Goal: Task Accomplishment & Management: Complete application form

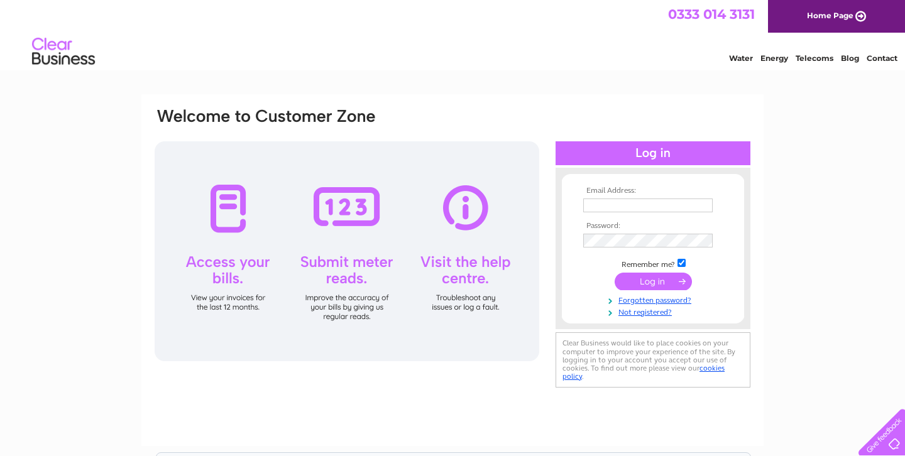
click at [286, 263] on div at bounding box center [347, 251] width 385 height 220
click at [676, 220] on td at bounding box center [653, 219] width 146 height 6
click at [676, 211] on input "text" at bounding box center [647, 206] width 129 height 14
click at [676, 211] on input "text" at bounding box center [648, 206] width 131 height 15
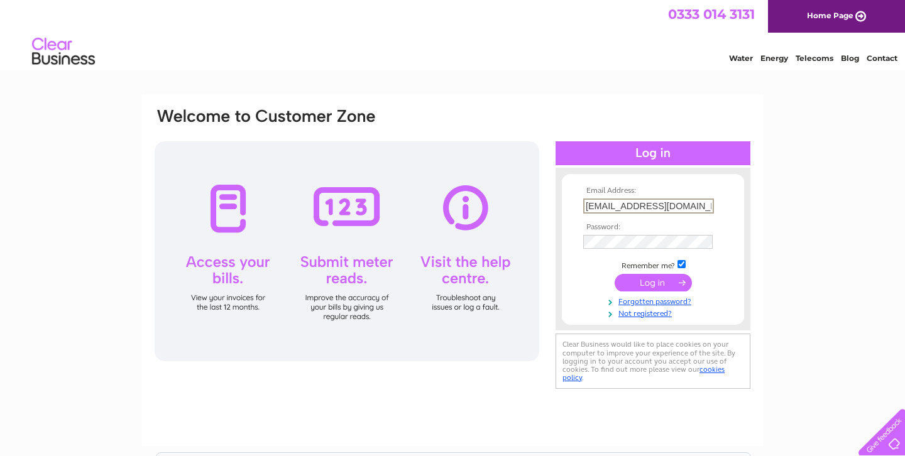
type input "krishnakumar47@outlook.com"
click at [615, 274] on input "submit" at bounding box center [653, 283] width 77 height 18
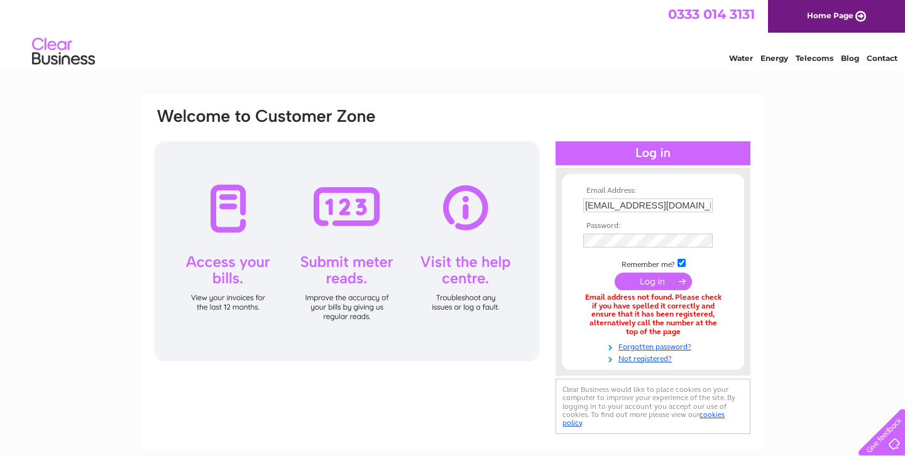
click at [671, 233] on td at bounding box center [653, 241] width 146 height 21
click at [615, 274] on input "submit" at bounding box center [653, 283] width 77 height 18
click at [661, 204] on input "krishnakumar47@outlook.com" at bounding box center [647, 206] width 129 height 14
click at [661, 204] on input "krishnakumar47@outlook.com" at bounding box center [648, 206] width 131 height 15
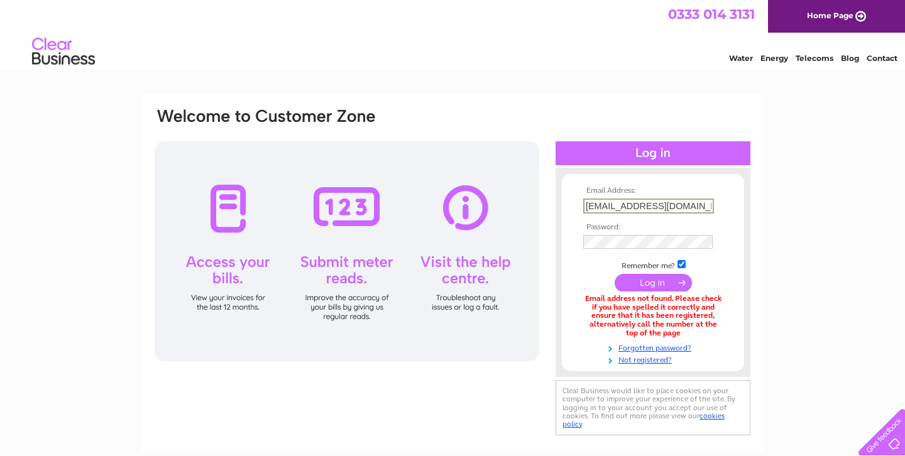
click at [752, 248] on div "Email Address: krishnakumar47@outlook.com Password:" at bounding box center [452, 272] width 622 height 357
click at [668, 358] on link "Not registered?" at bounding box center [654, 358] width 143 height 12
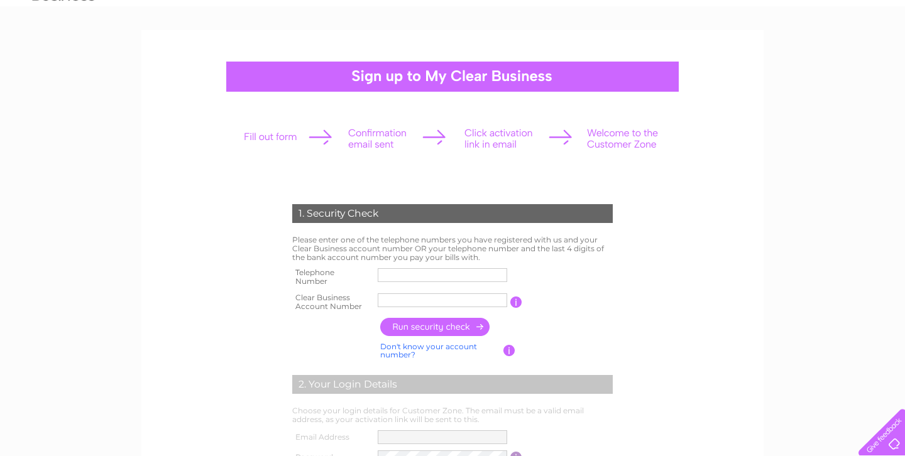
scroll to position [69, 0]
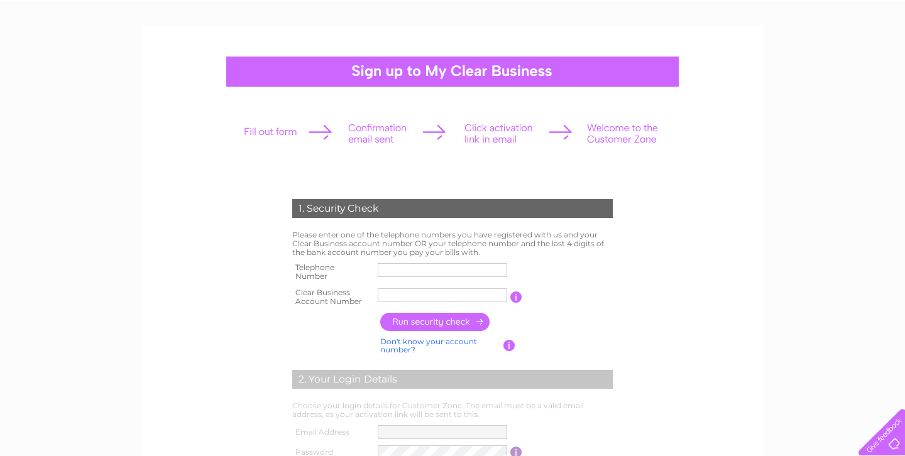
click at [441, 300] on input "text" at bounding box center [442, 296] width 129 height 14
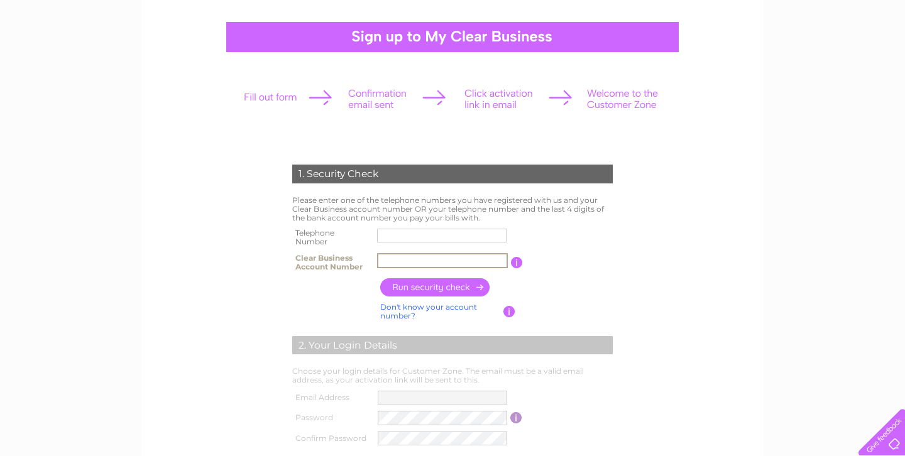
click at [428, 234] on input "text" at bounding box center [441, 236] width 129 height 14
click at [561, 241] on table "Telephone Number Clear Business Account Number You will find your account numbe…" at bounding box center [452, 250] width 327 height 50
click at [488, 229] on input "text" at bounding box center [442, 236] width 129 height 14
click at [414, 258] on input "text" at bounding box center [442, 261] width 129 height 14
paste input "30321877"
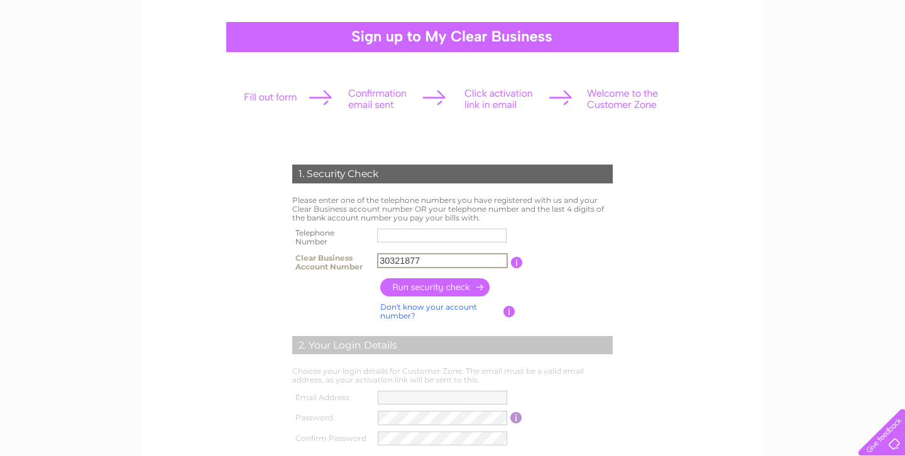
type input "30321877"
click at [444, 289] on input "button" at bounding box center [435, 287] width 111 height 18
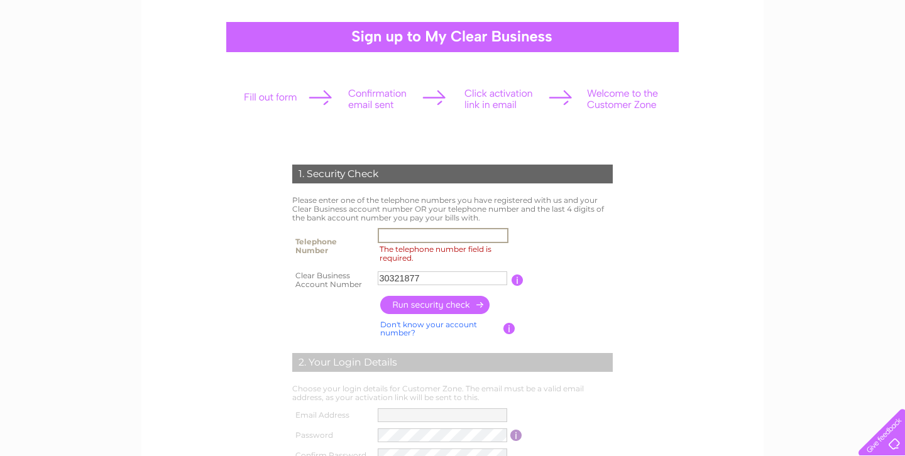
click at [471, 239] on input "The telephone number field is required." at bounding box center [443, 235] width 131 height 15
click at [463, 307] on input "button" at bounding box center [435, 305] width 111 height 18
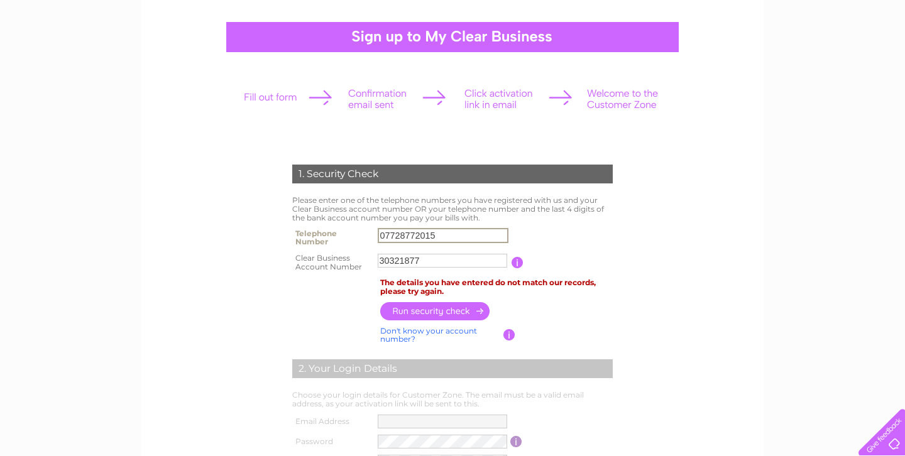
click at [468, 234] on input "07728772015" at bounding box center [443, 235] width 131 height 15
click at [433, 304] on input "button" at bounding box center [435, 311] width 111 height 18
click at [479, 239] on input "07442989288" at bounding box center [442, 236] width 129 height 14
click at [479, 239] on input "07442989288" at bounding box center [443, 235] width 131 height 15
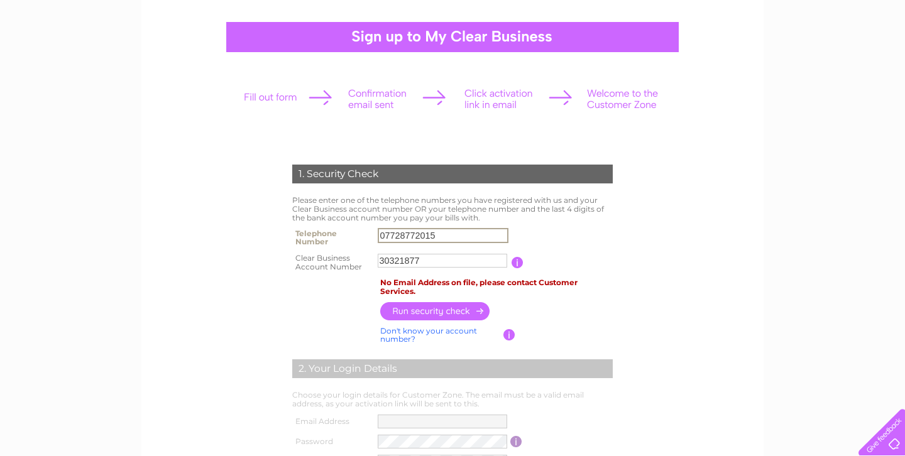
type input "07728772015"
click at [436, 313] on input "button" at bounding box center [435, 311] width 111 height 18
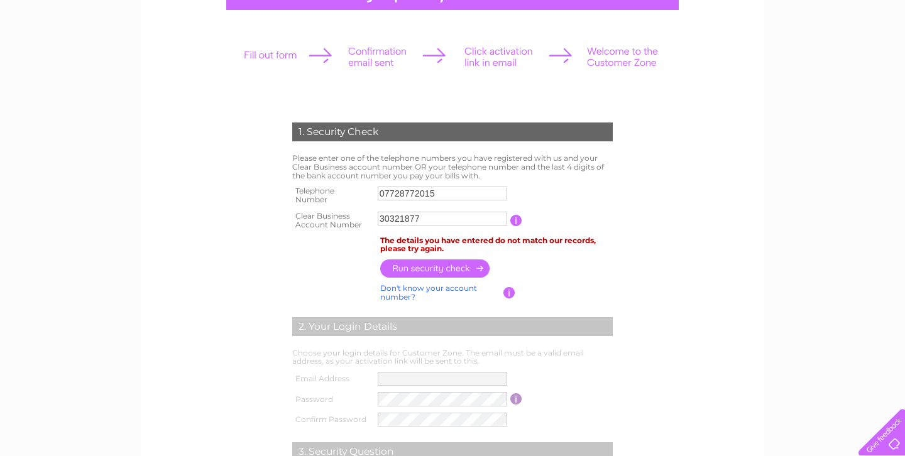
scroll to position [153, 0]
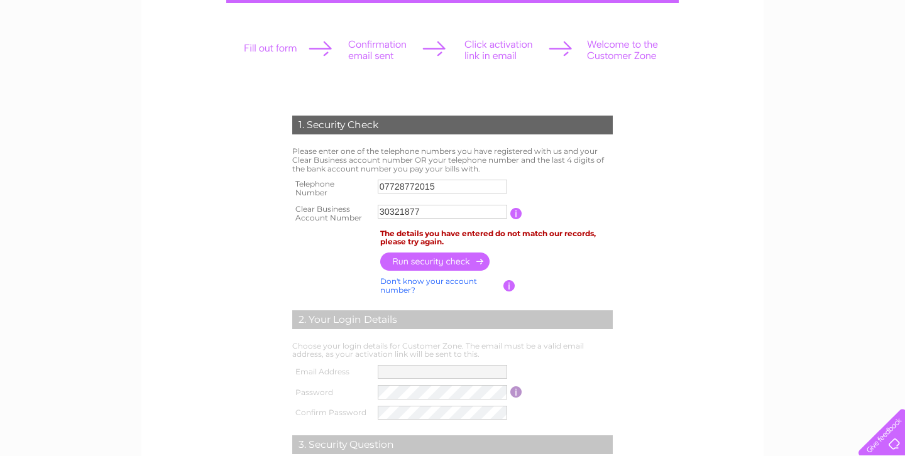
click at [519, 207] on td at bounding box center [516, 213] width 12 height 25
click at [517, 215] on input "button" at bounding box center [516, 213] width 12 height 11
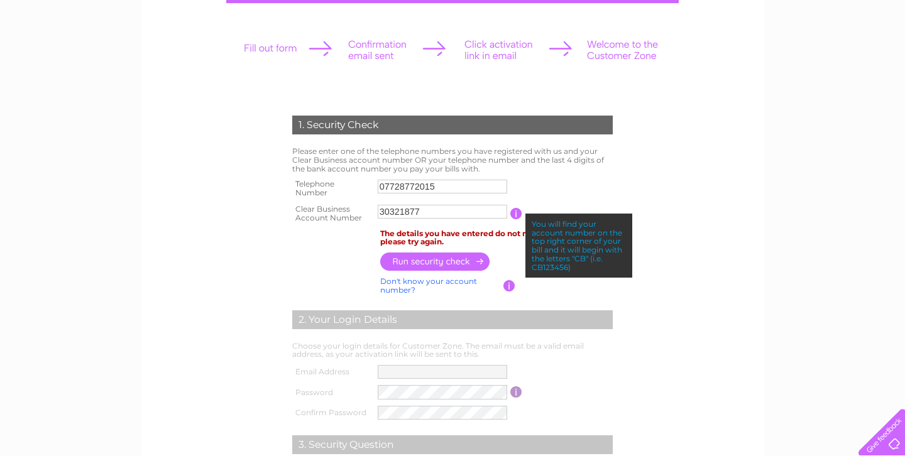
click at [384, 211] on input "30321877" at bounding box center [442, 212] width 129 height 14
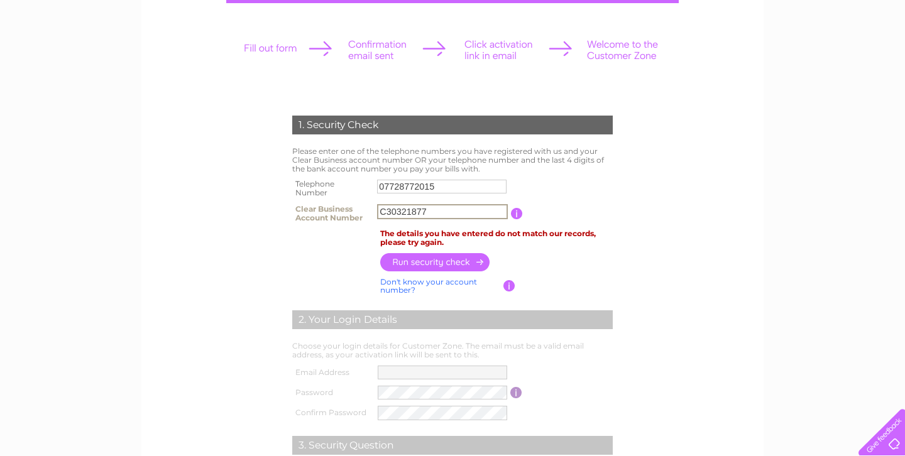
type input "C30321877"
click at [400, 199] on td "07728772015" at bounding box center [442, 188] width 137 height 25
click at [400, 212] on input "C30321877" at bounding box center [442, 212] width 129 height 14
click at [400, 212] on input "C30321877" at bounding box center [442, 211] width 131 height 15
click at [388, 212] on input "C30321877" at bounding box center [442, 211] width 131 height 15
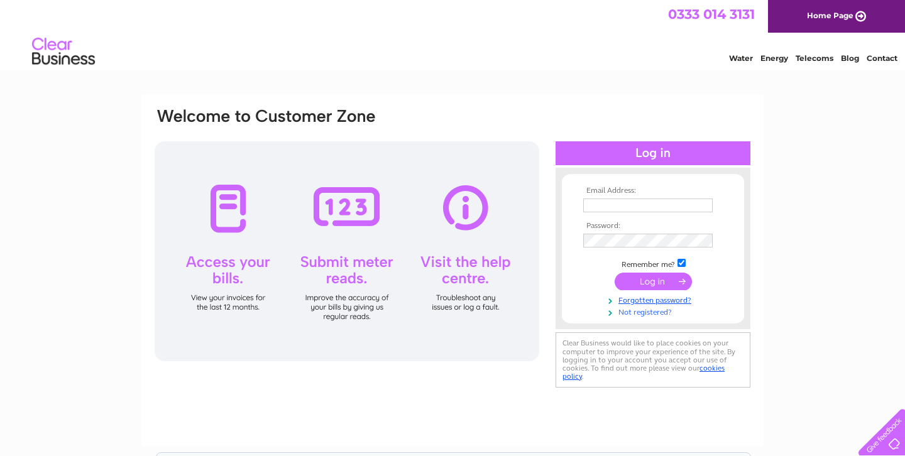
click at [646, 312] on link "Not registered?" at bounding box center [654, 311] width 143 height 12
click at [663, 314] on link "Not registered?" at bounding box center [654, 311] width 143 height 12
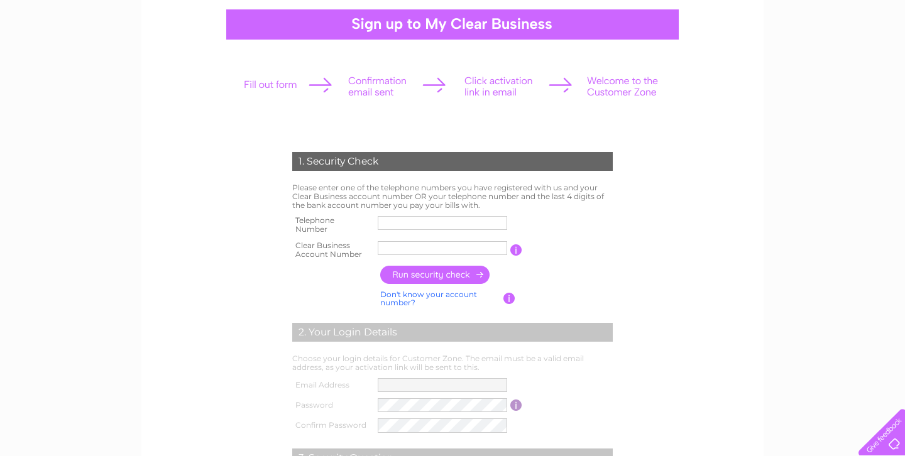
scroll to position [135, 0]
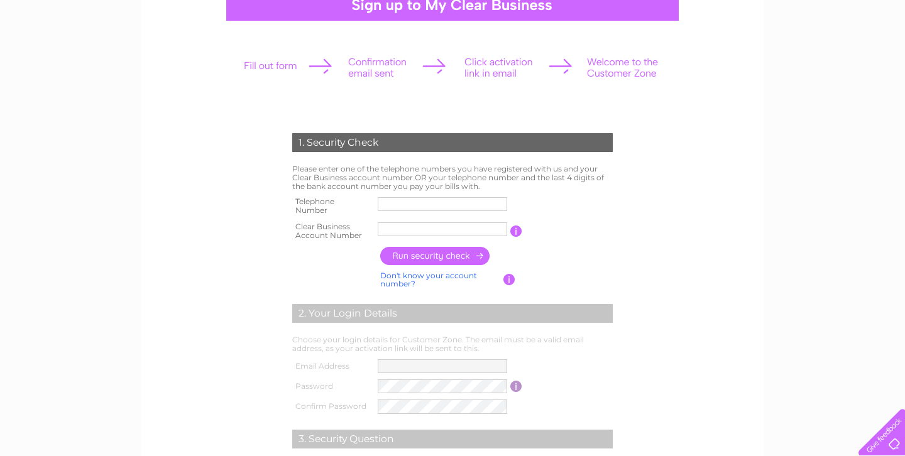
click at [488, 211] on label at bounding box center [444, 213] width 133 height 4
click at [488, 211] on input "text" at bounding box center [442, 204] width 129 height 14
click at [483, 202] on input "text" at bounding box center [443, 204] width 131 height 15
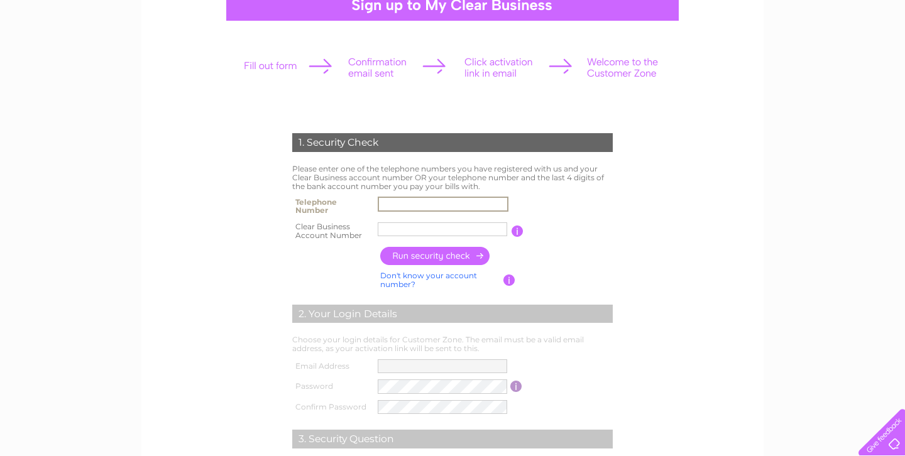
click at [443, 201] on input "text" at bounding box center [443, 204] width 131 height 15
paste input "30321877"
type input "30321877"
type input "07728772015"
type input "2"
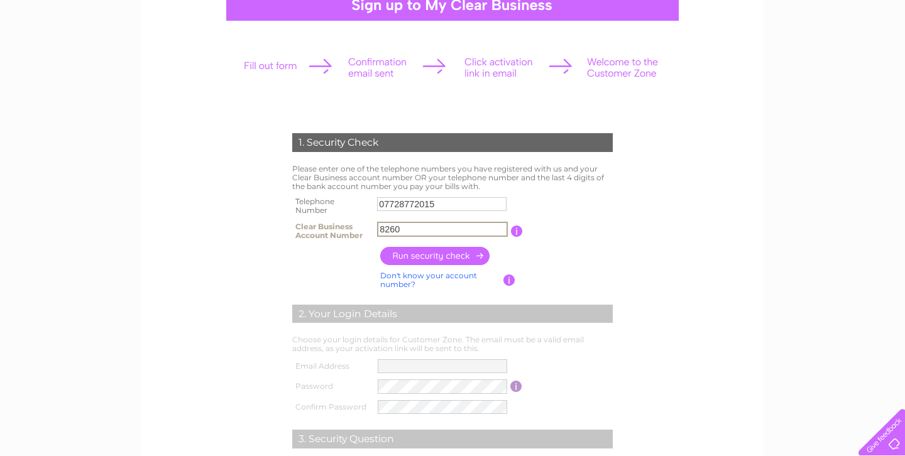
type input "8260"
click at [419, 248] on input "button" at bounding box center [435, 256] width 111 height 18
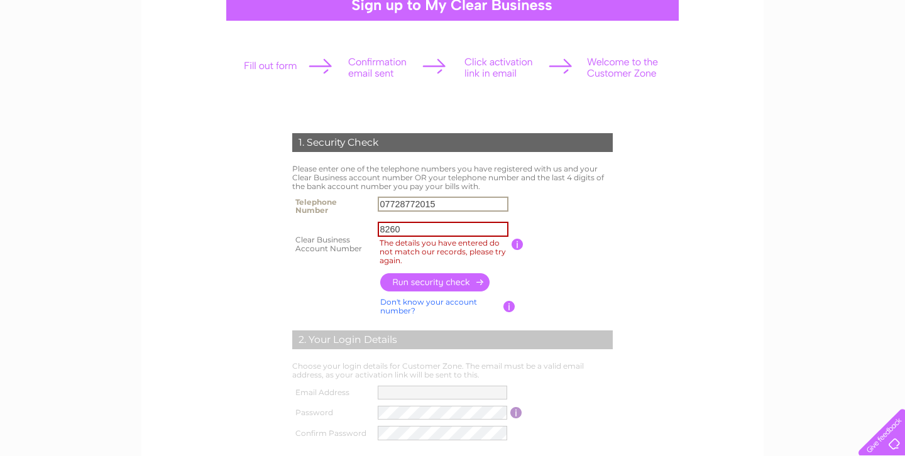
click at [397, 207] on input "07728772015" at bounding box center [443, 204] width 131 height 15
type input "07442989288"
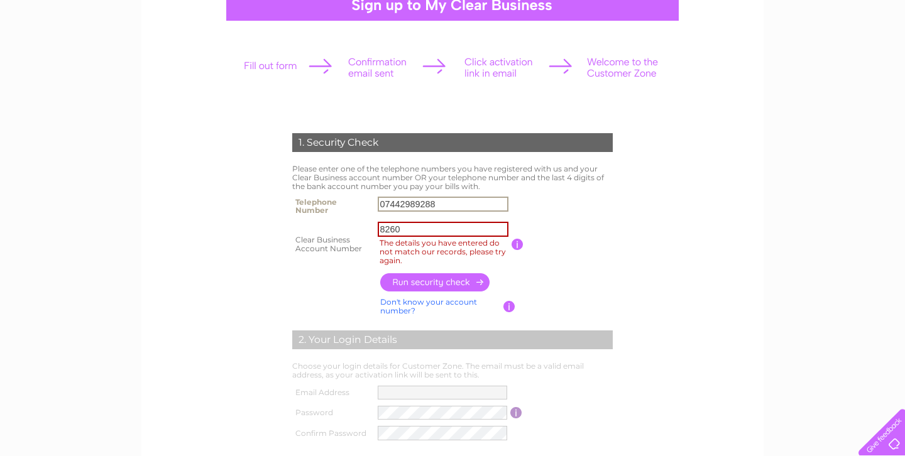
click at [409, 278] on input "button" at bounding box center [435, 282] width 111 height 18
click at [463, 289] on input "button" at bounding box center [435, 282] width 111 height 18
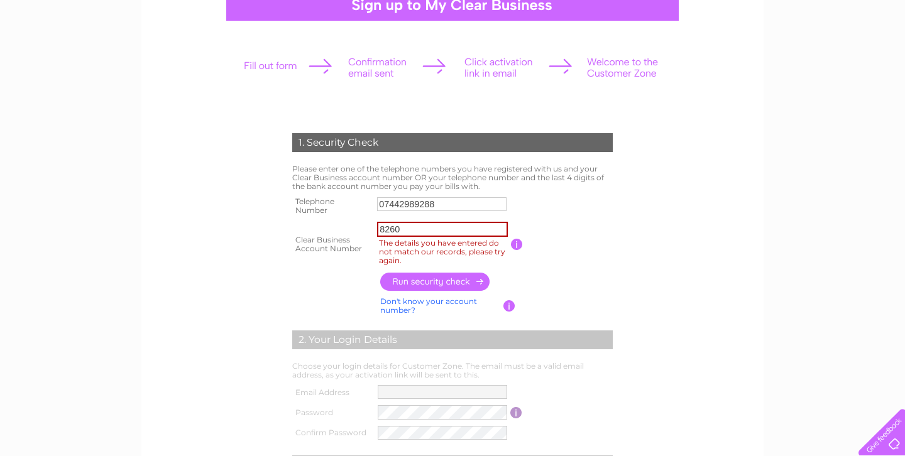
click at [463, 289] on input "button" at bounding box center [435, 282] width 111 height 18
click at [458, 308] on td "Don't know your account number? Don't know your bank account number?" at bounding box center [440, 306] width 126 height 24
click at [458, 302] on link "Don't know your account number?" at bounding box center [428, 306] width 97 height 18
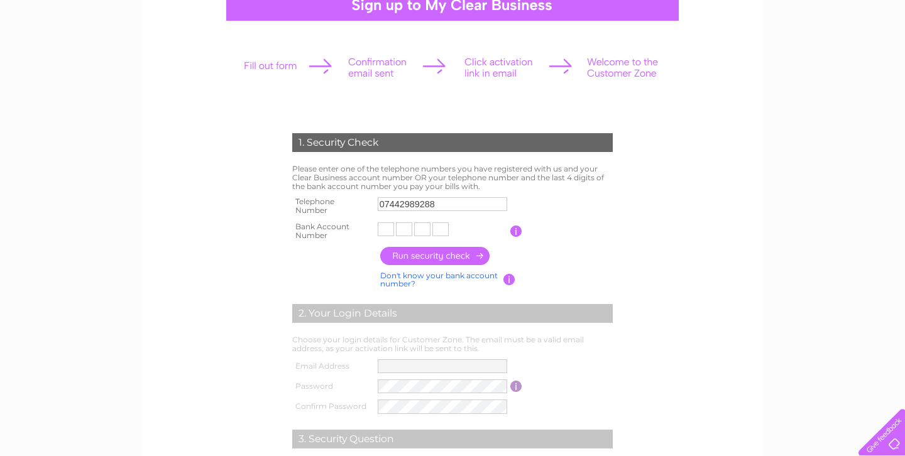
click at [386, 226] on input "text" at bounding box center [386, 230] width 16 height 14
click at [386, 226] on input "text" at bounding box center [387, 229] width 18 height 15
type input "8"
click at [404, 231] on input "text" at bounding box center [406, 229] width 18 height 15
type input "2"
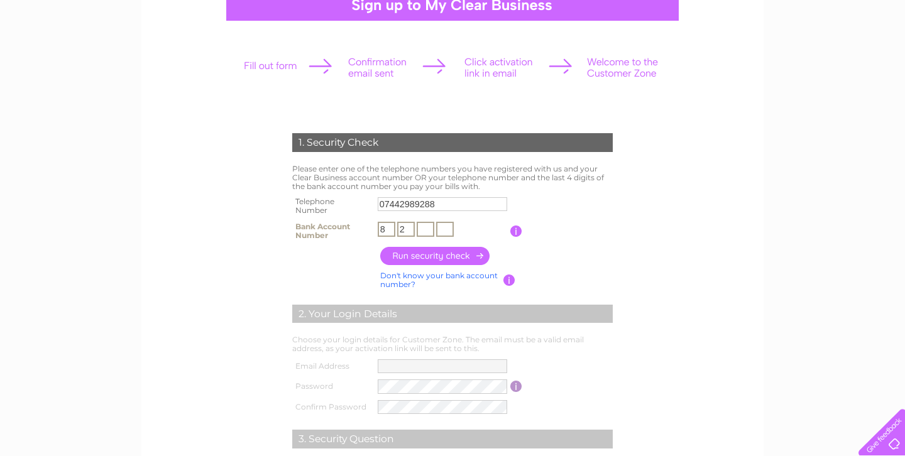
click at [427, 233] on input "text" at bounding box center [426, 229] width 18 height 15
type input "6"
click at [448, 234] on input "text" at bounding box center [445, 229] width 18 height 15
type input "0"
click at [449, 251] on input "button" at bounding box center [435, 256] width 111 height 18
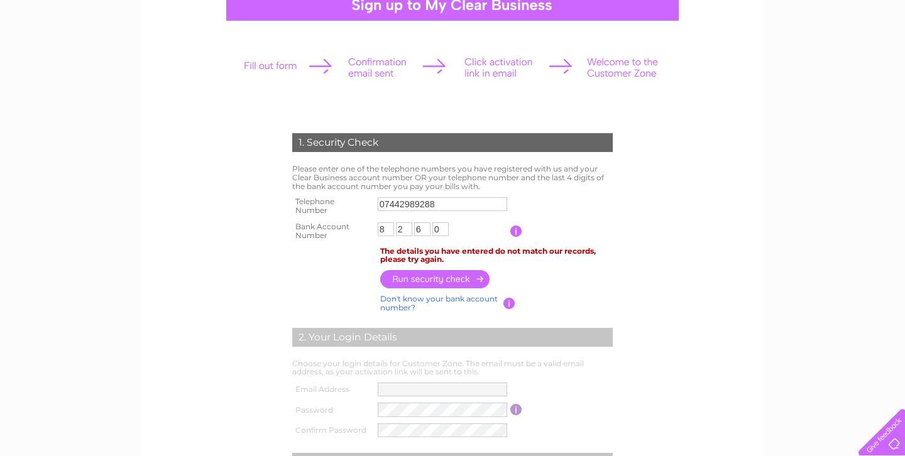
click at [432, 207] on input "07442989288" at bounding box center [442, 204] width 129 height 14
click at [432, 207] on input "07442989288" at bounding box center [443, 204] width 131 height 15
type input "07728772015"
click at [439, 273] on input "button" at bounding box center [435, 279] width 111 height 18
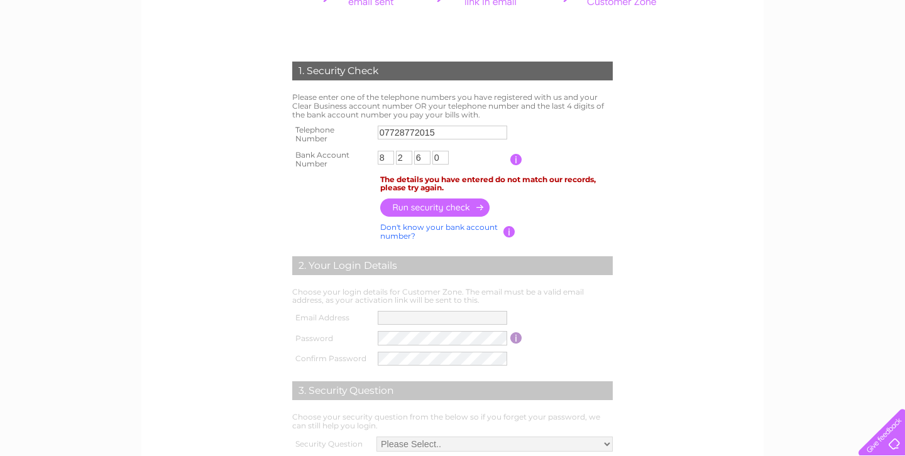
scroll to position [207, 0]
click at [485, 228] on link "Don't know your bank account number?" at bounding box center [439, 231] width 118 height 18
click at [466, 226] on link "Don't know your account number?" at bounding box center [428, 231] width 97 height 18
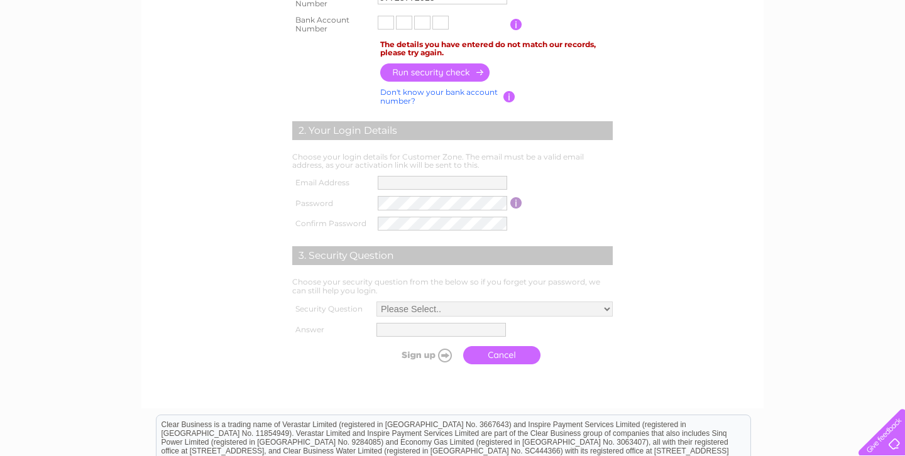
scroll to position [441, 0]
